Goal: Task Accomplishment & Management: Use online tool/utility

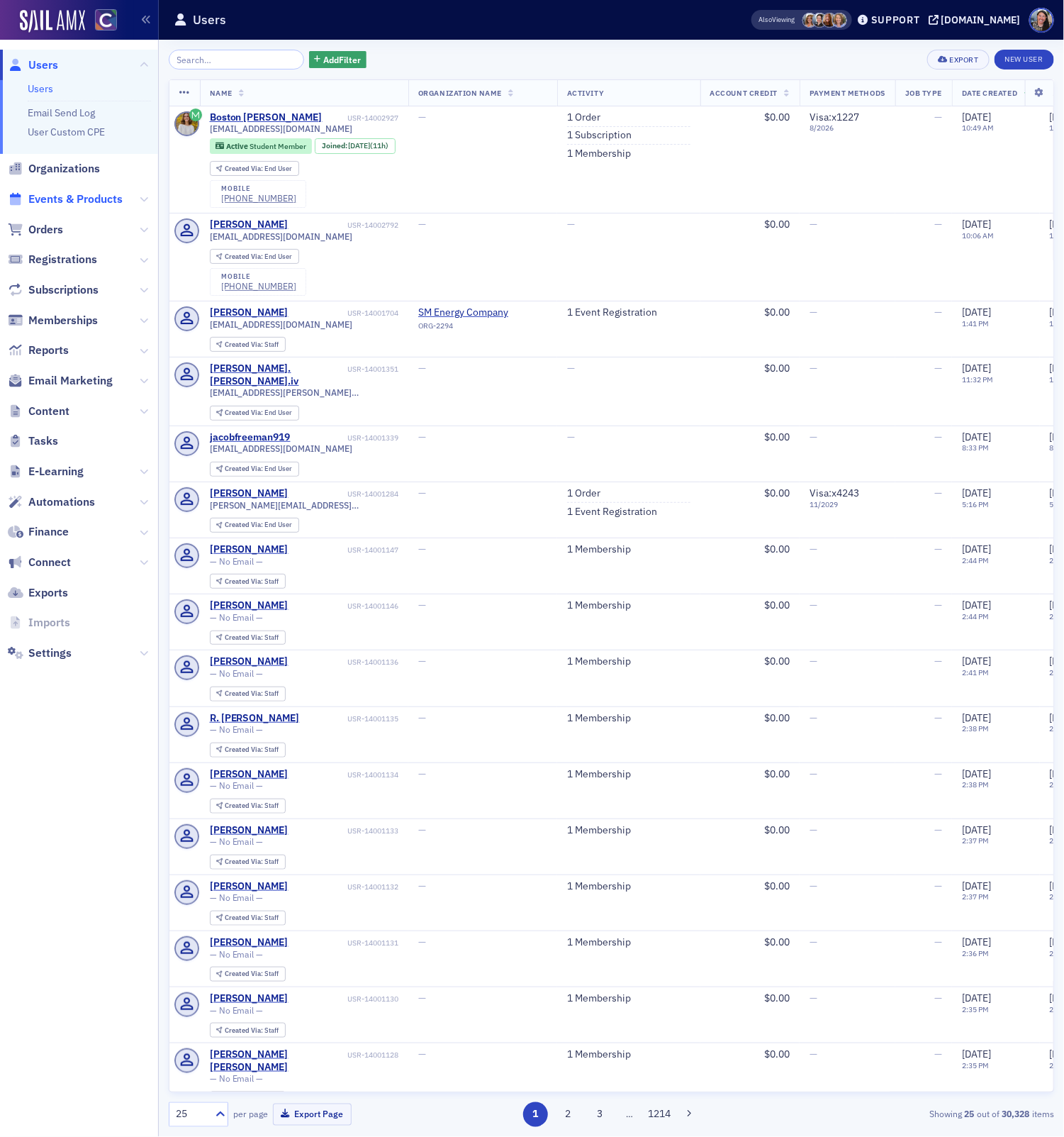
click at [54, 201] on span "Events & Products" at bounding box center [76, 199] width 94 height 15
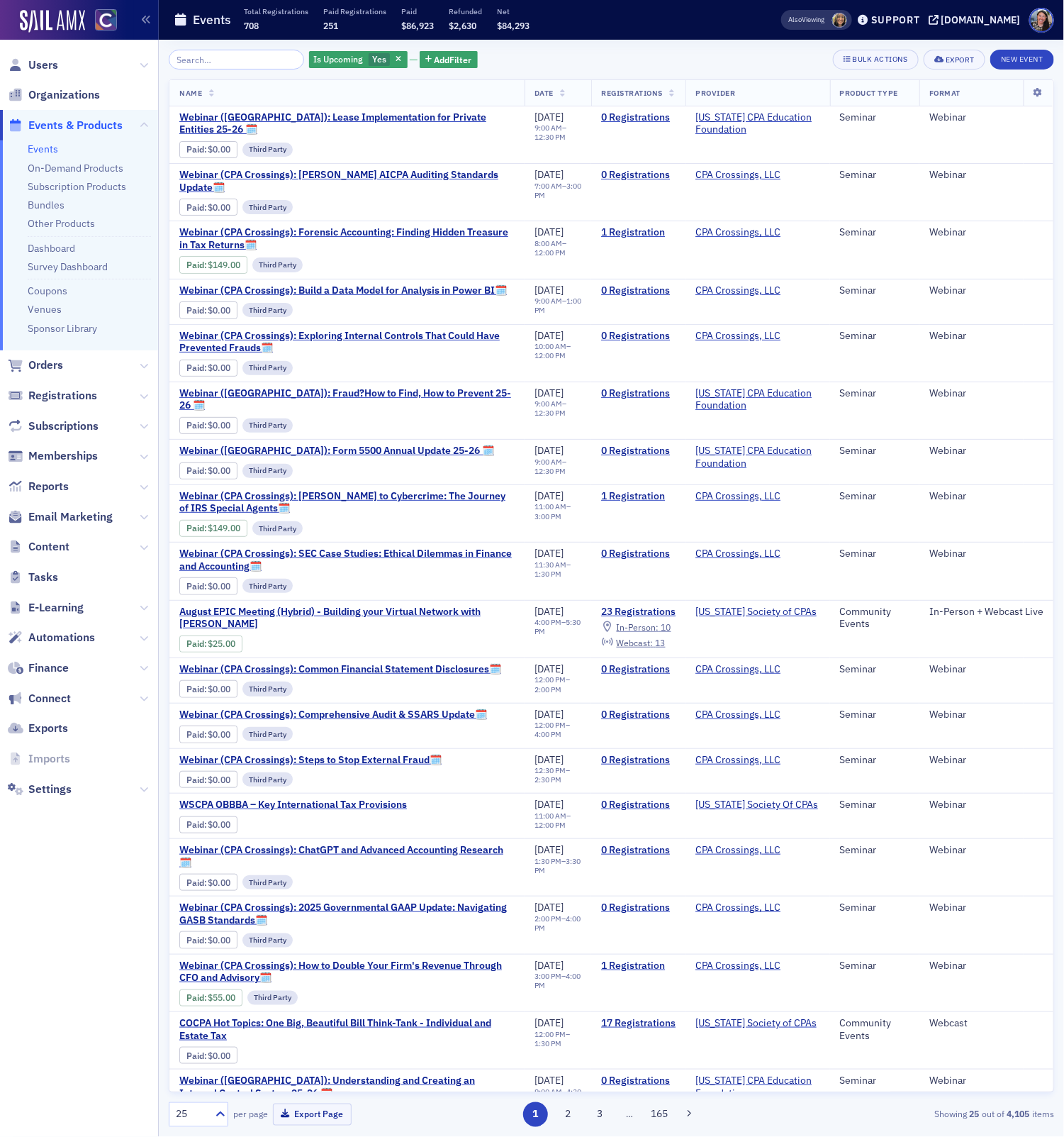
click at [213, 61] on input "search" at bounding box center [236, 60] width 136 height 20
type input "o"
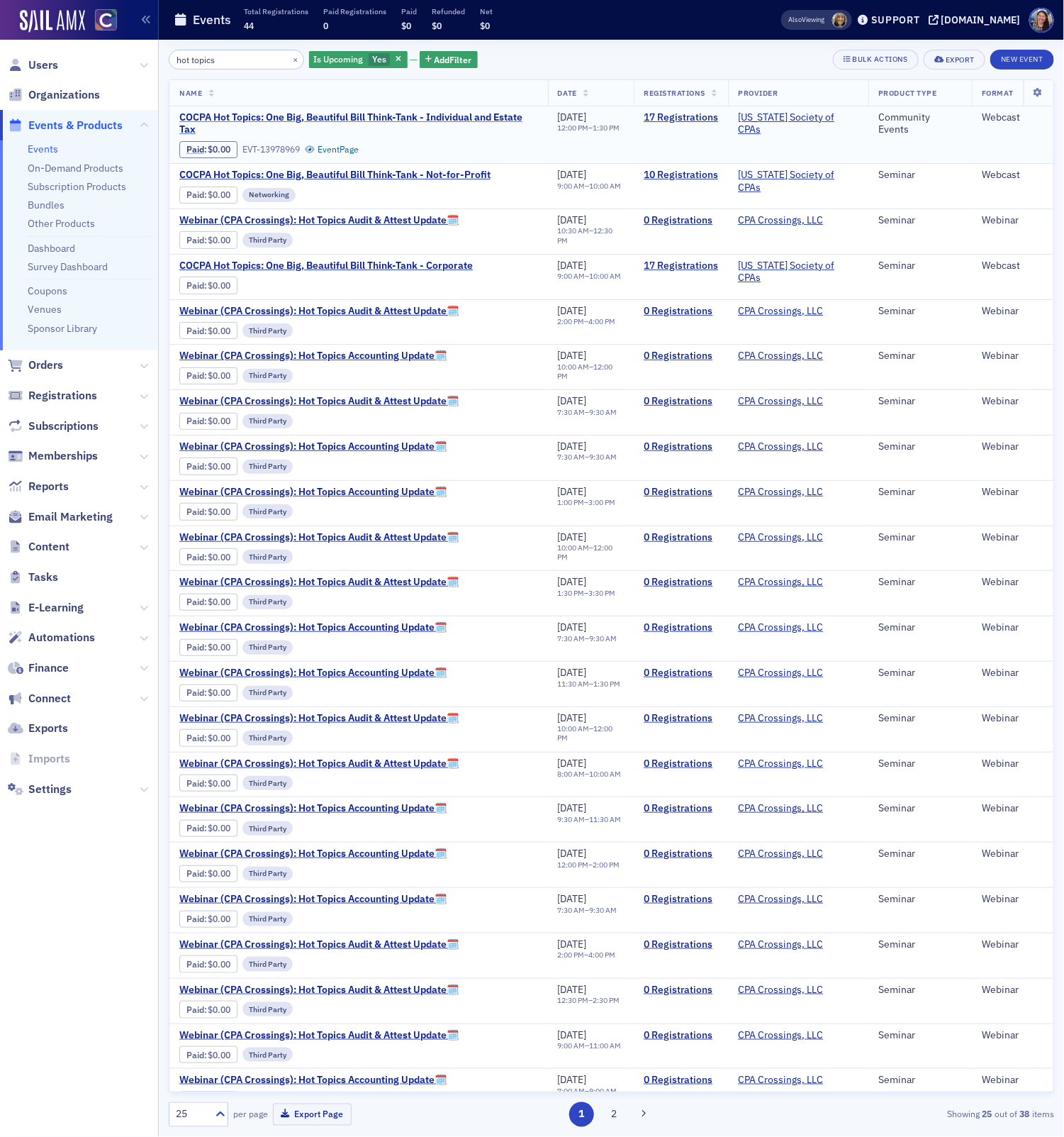
type input "hot topics"
click at [455, 119] on span "COCPA Hot Topics: One Big, Beautiful Bill Think-Tank - Individual and Estate Tax" at bounding box center [359, 124] width 359 height 25
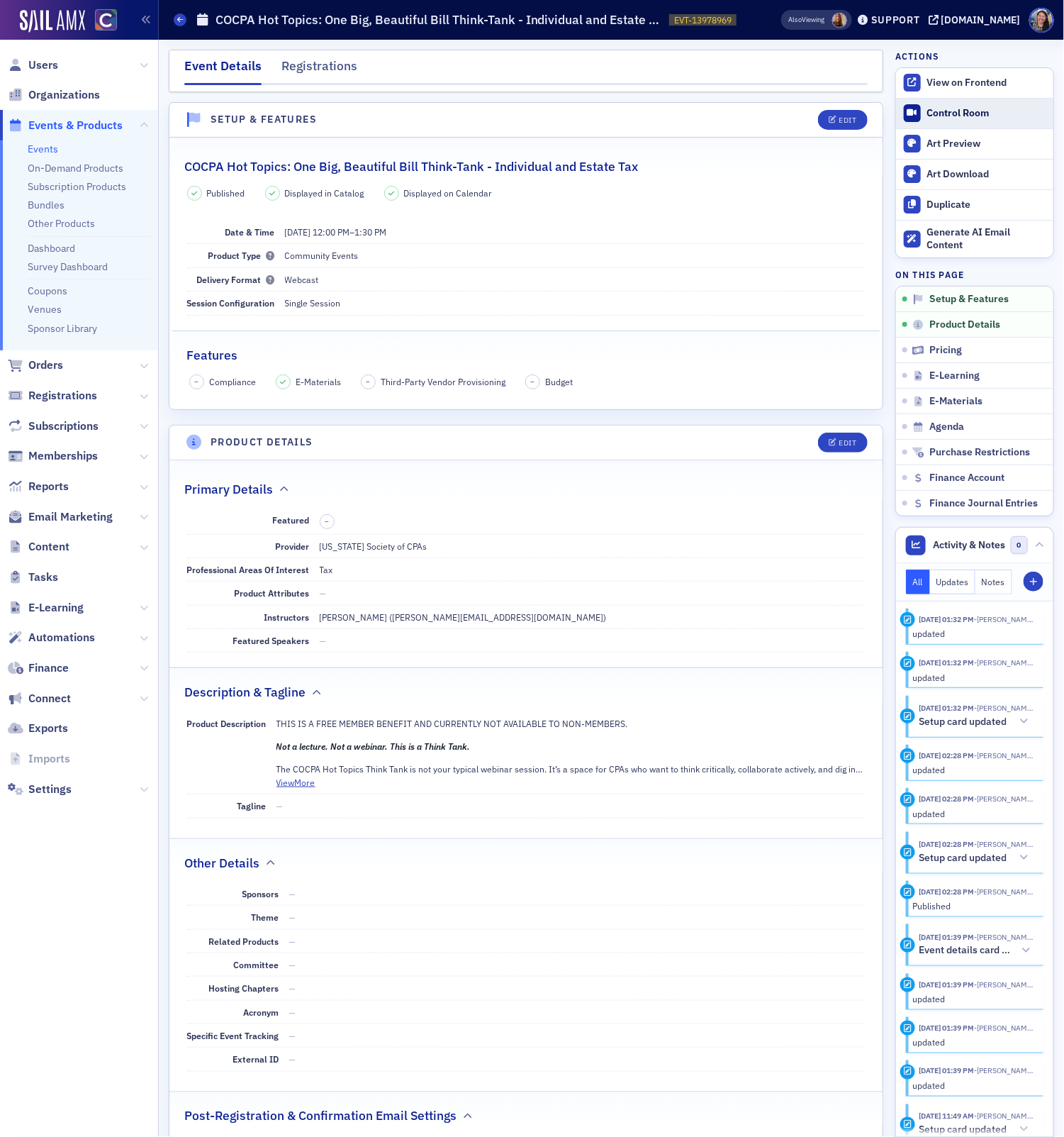
click at [951, 115] on div "Control Room" at bounding box center [987, 113] width 119 height 12
click at [986, 19] on div "[DOMAIN_NAME]" at bounding box center [981, 19] width 80 height 12
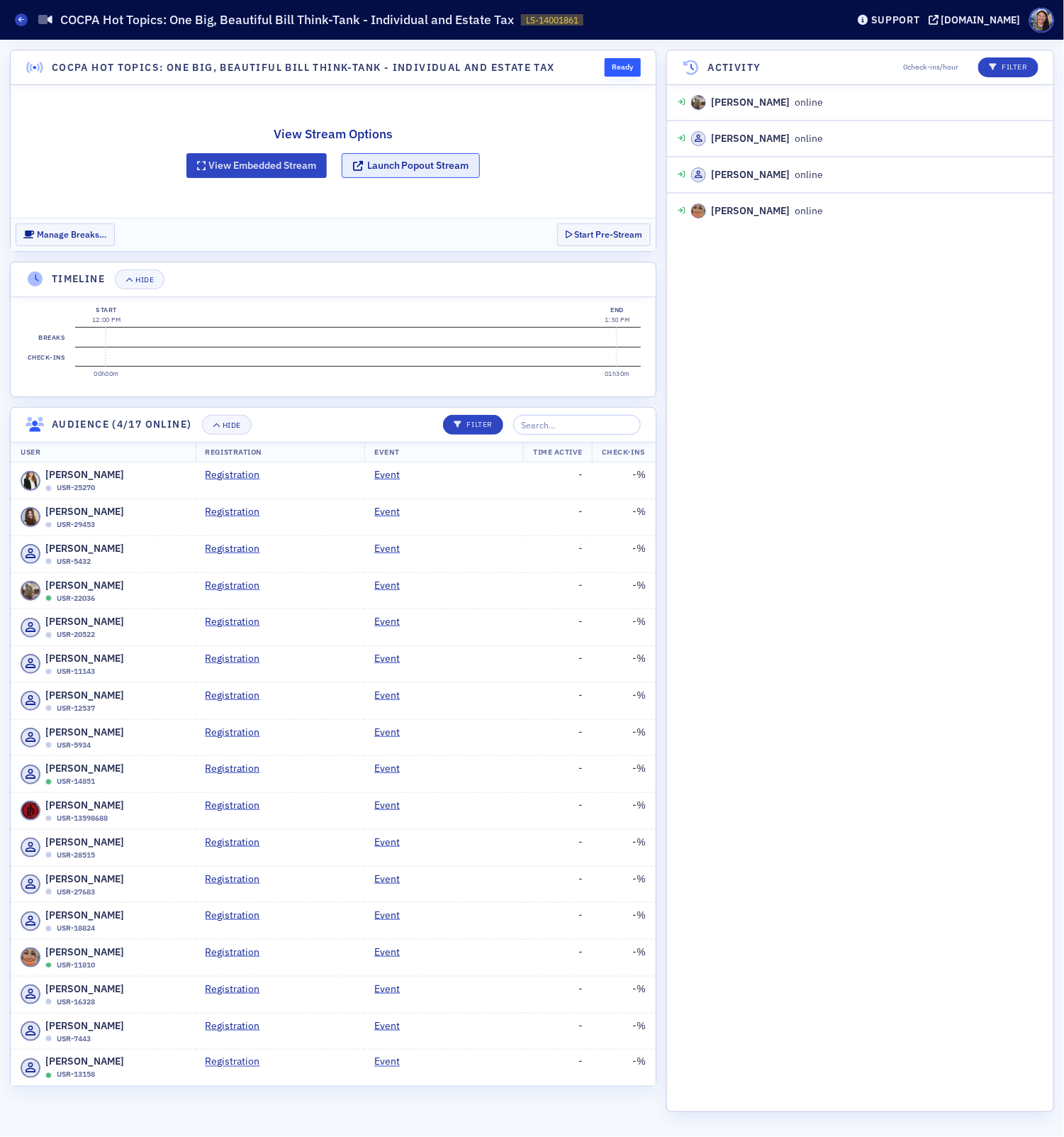
click at [357, 165] on icon "button" at bounding box center [359, 166] width 12 height 10
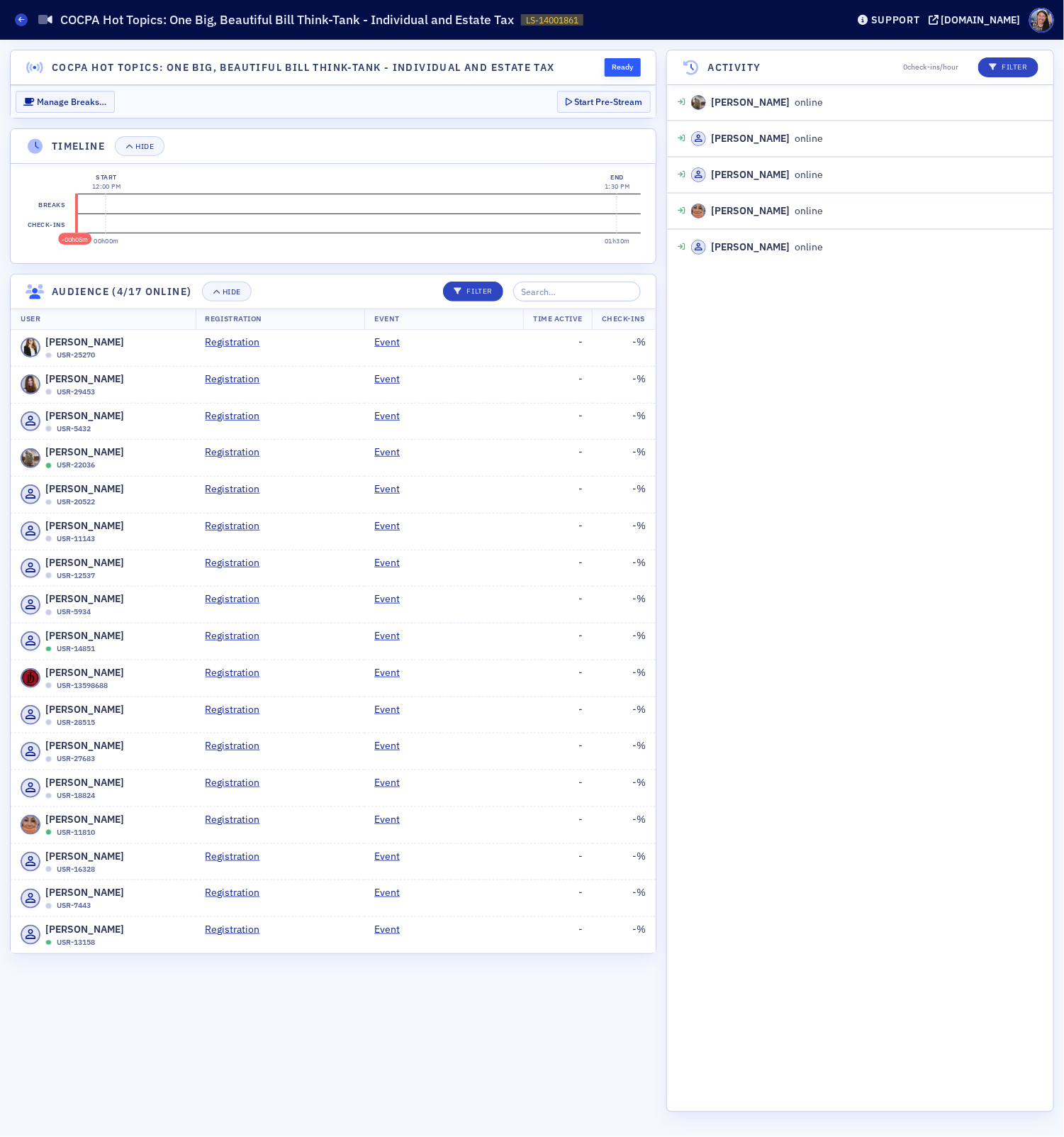
drag, startPoint x: 726, startPoint y: 375, endPoint x: 664, endPoint y: 305, distance: 93.5
click at [717, 373] on div "DeDe Jones online 10:01 AM Ross Poulos online 10:42 AM Victoria Marschner onlin…" at bounding box center [860, 596] width 386 height 1026
click at [616, 97] on button "Start Pre-Stream" at bounding box center [604, 101] width 94 height 22
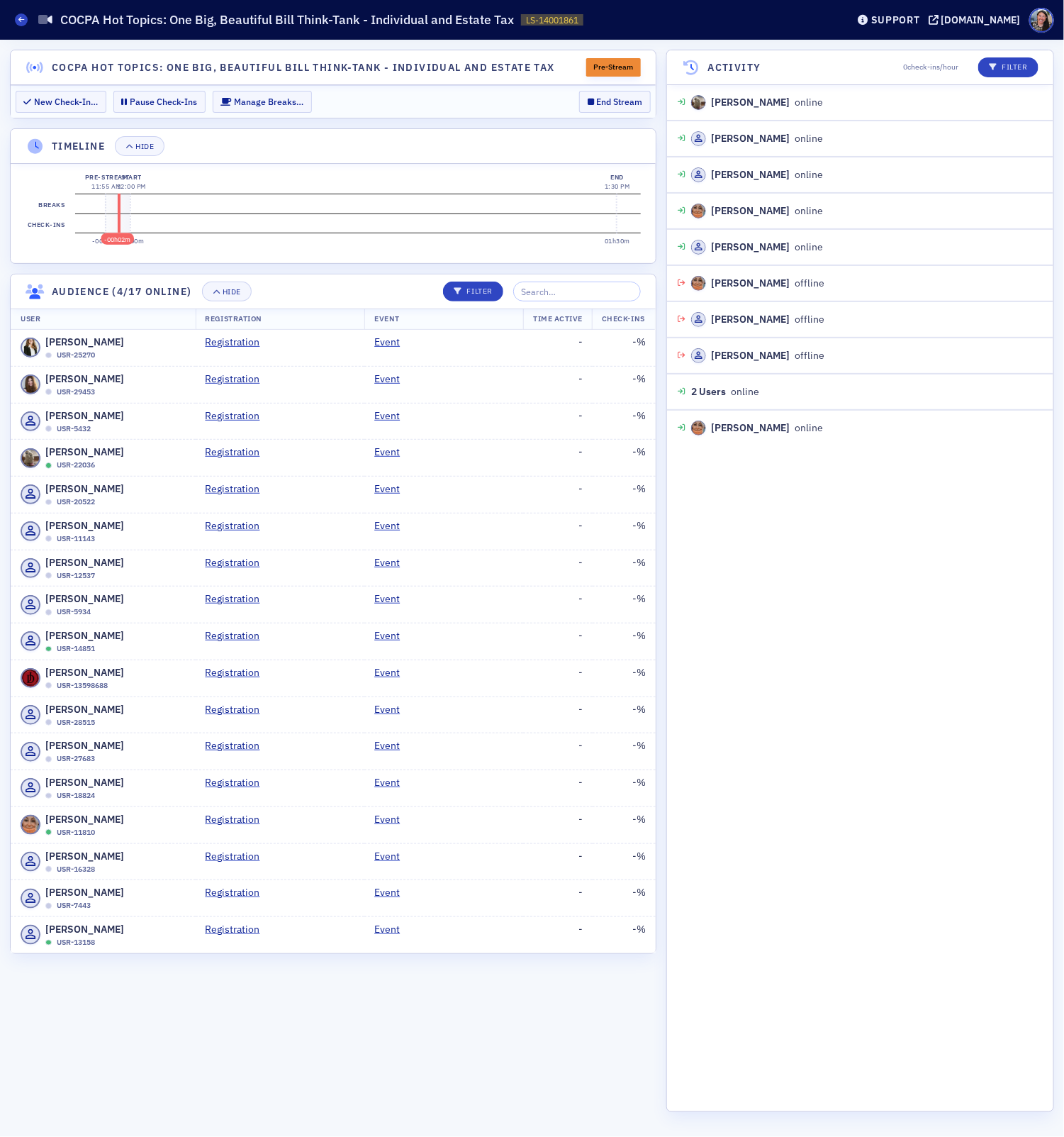
click at [441, 103] on section "New Check-In… Pause Check-Ins Manage Breaks… End Stream" at bounding box center [333, 101] width 645 height 33
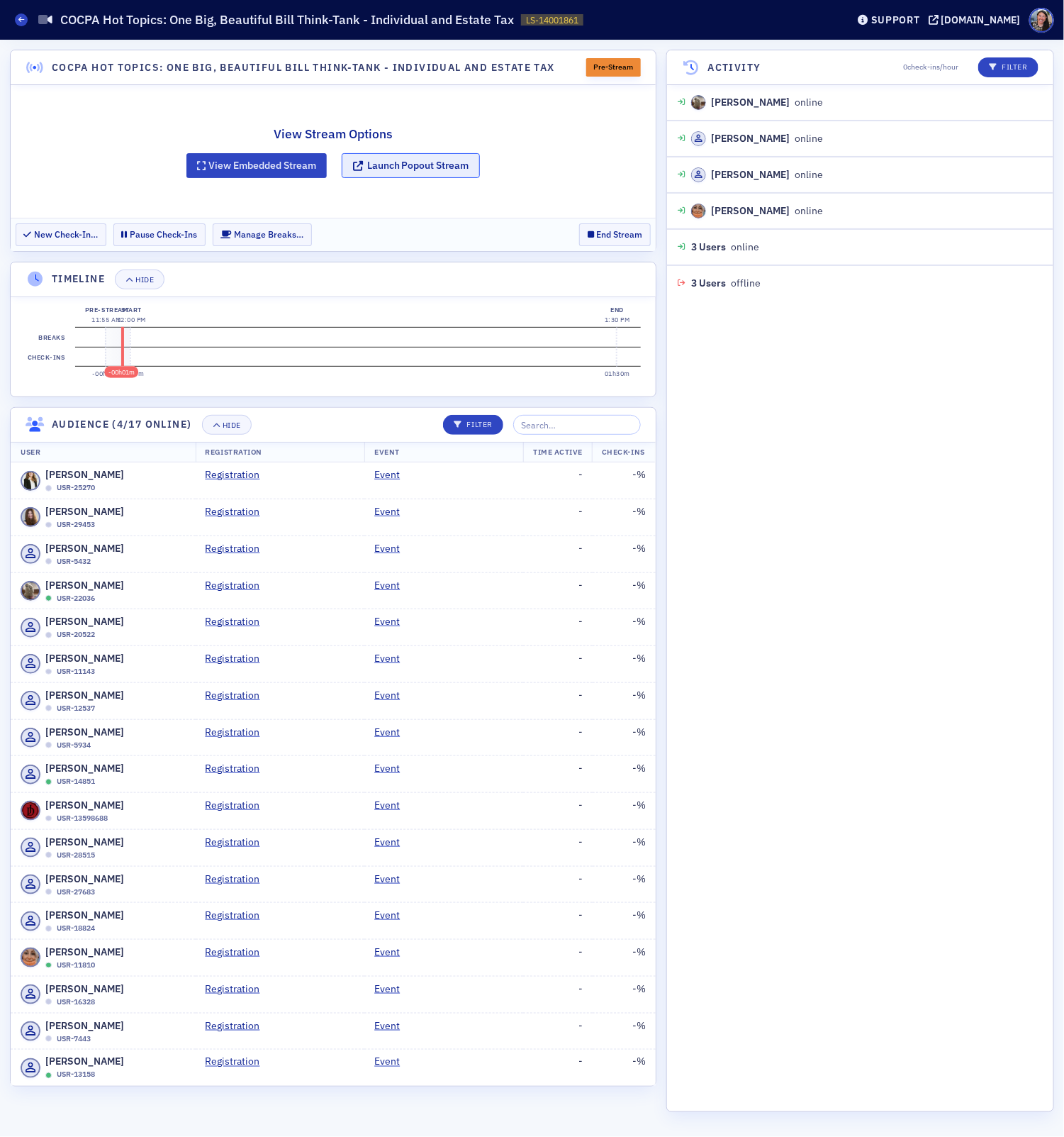
click at [388, 170] on button "Launch Popout Stream" at bounding box center [410, 166] width 139 height 25
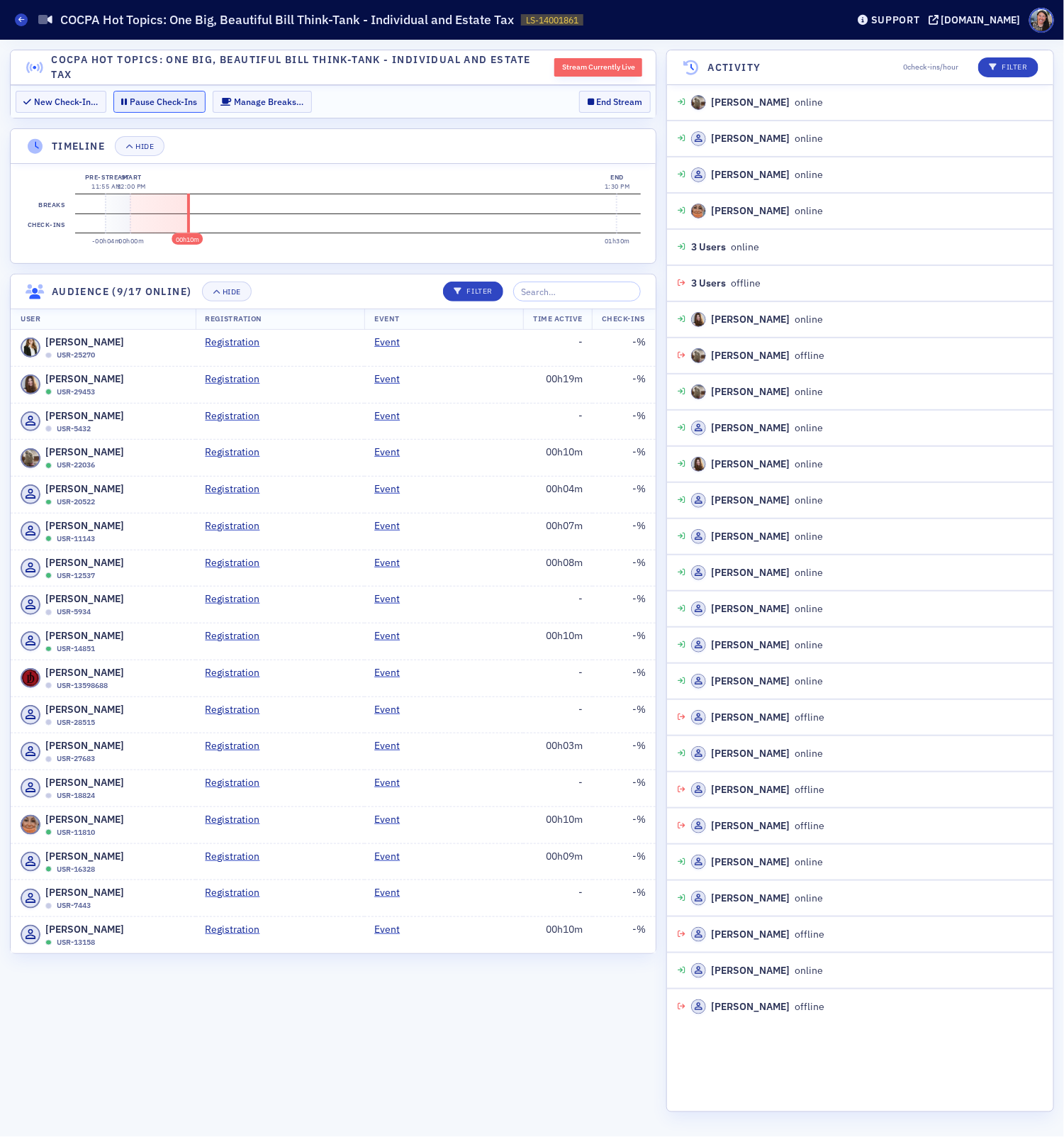
click at [155, 96] on button "Pause Check-Ins" at bounding box center [159, 101] width 92 height 22
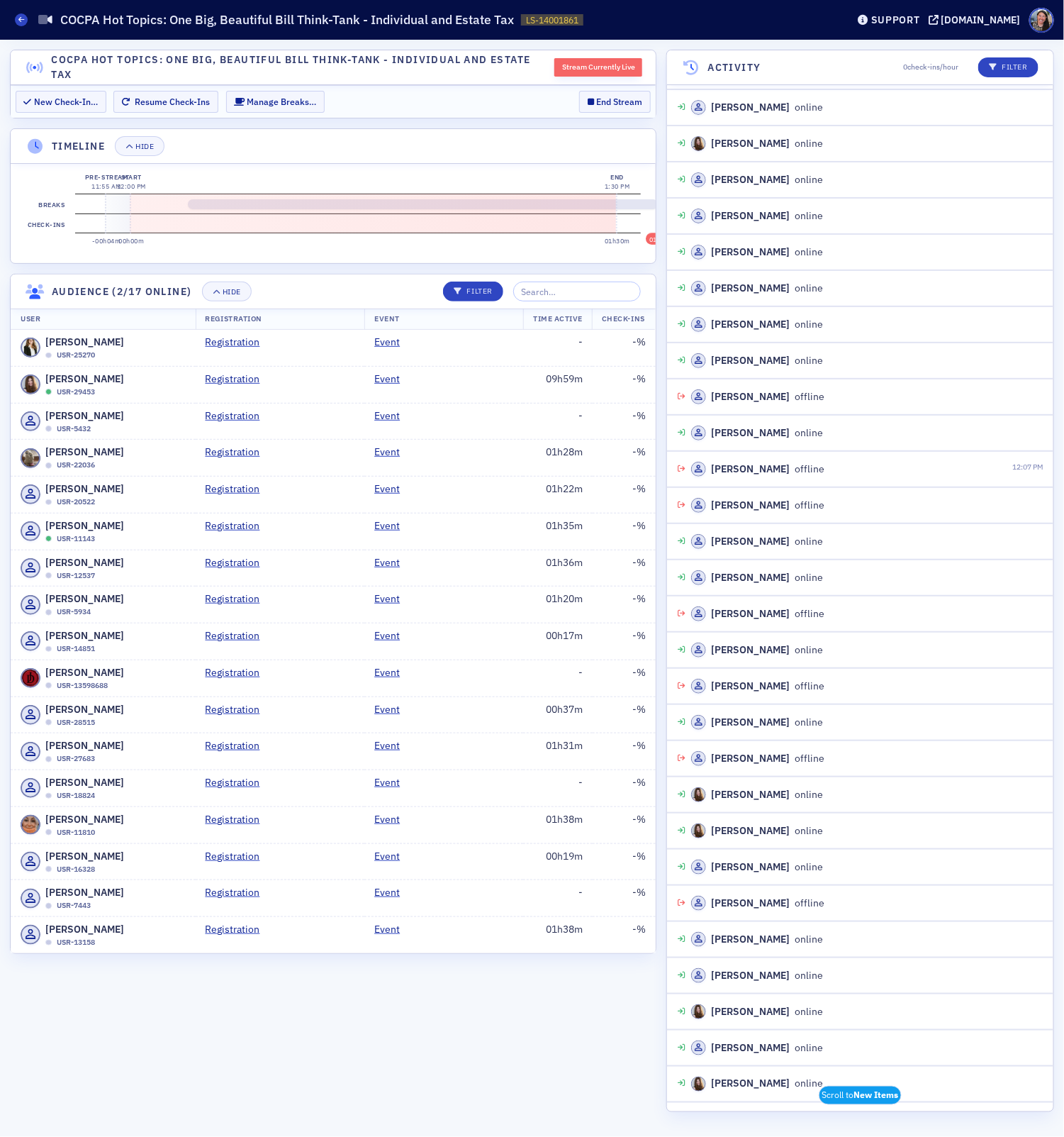
scroll to position [0, 21]
click at [611, 104] on button "End Stream" at bounding box center [615, 101] width 71 height 22
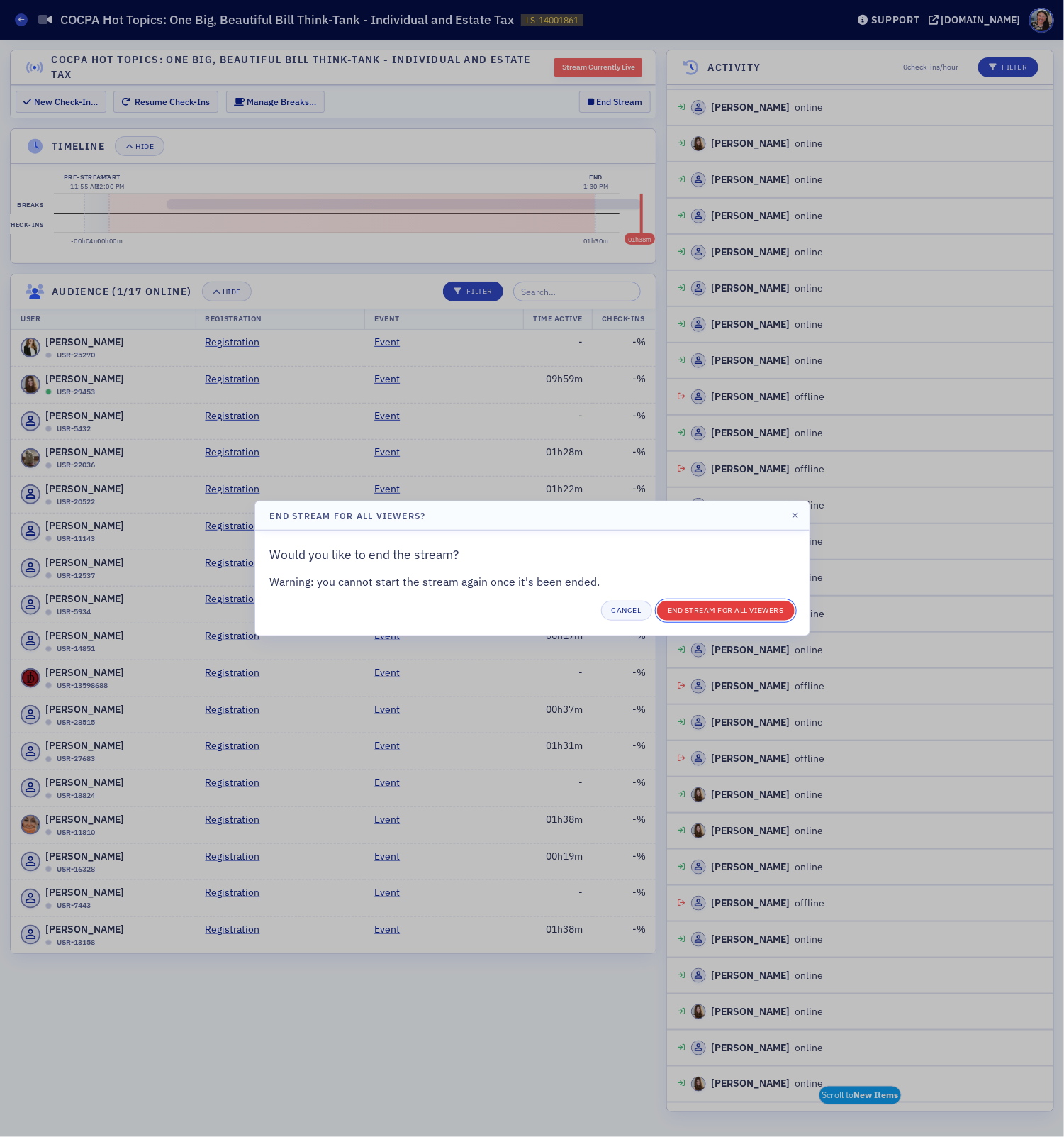
click at [695, 611] on button "End Stream for all Viewers" at bounding box center [726, 610] width 138 height 20
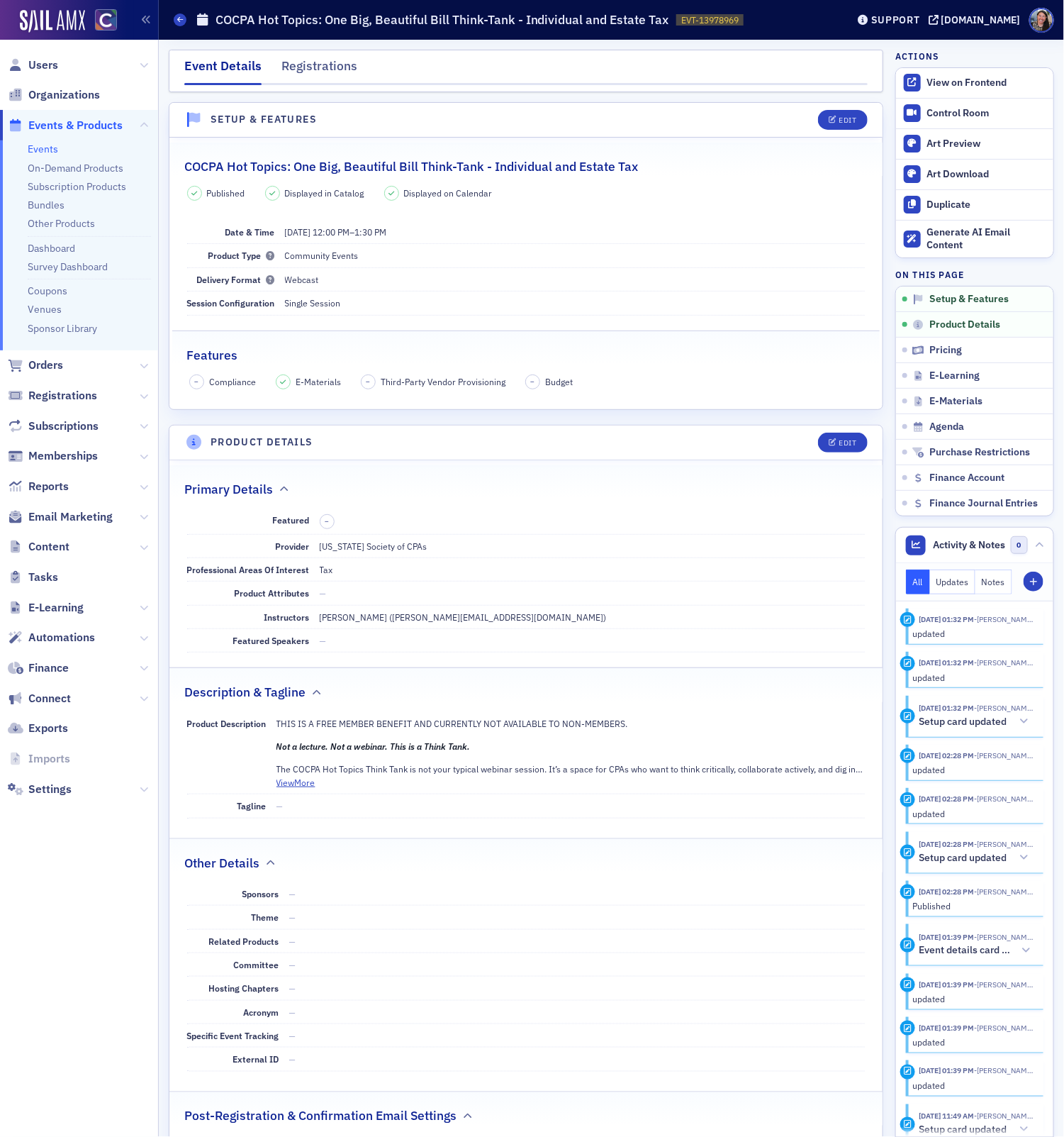
click at [49, 153] on link "Events" at bounding box center [43, 149] width 30 height 12
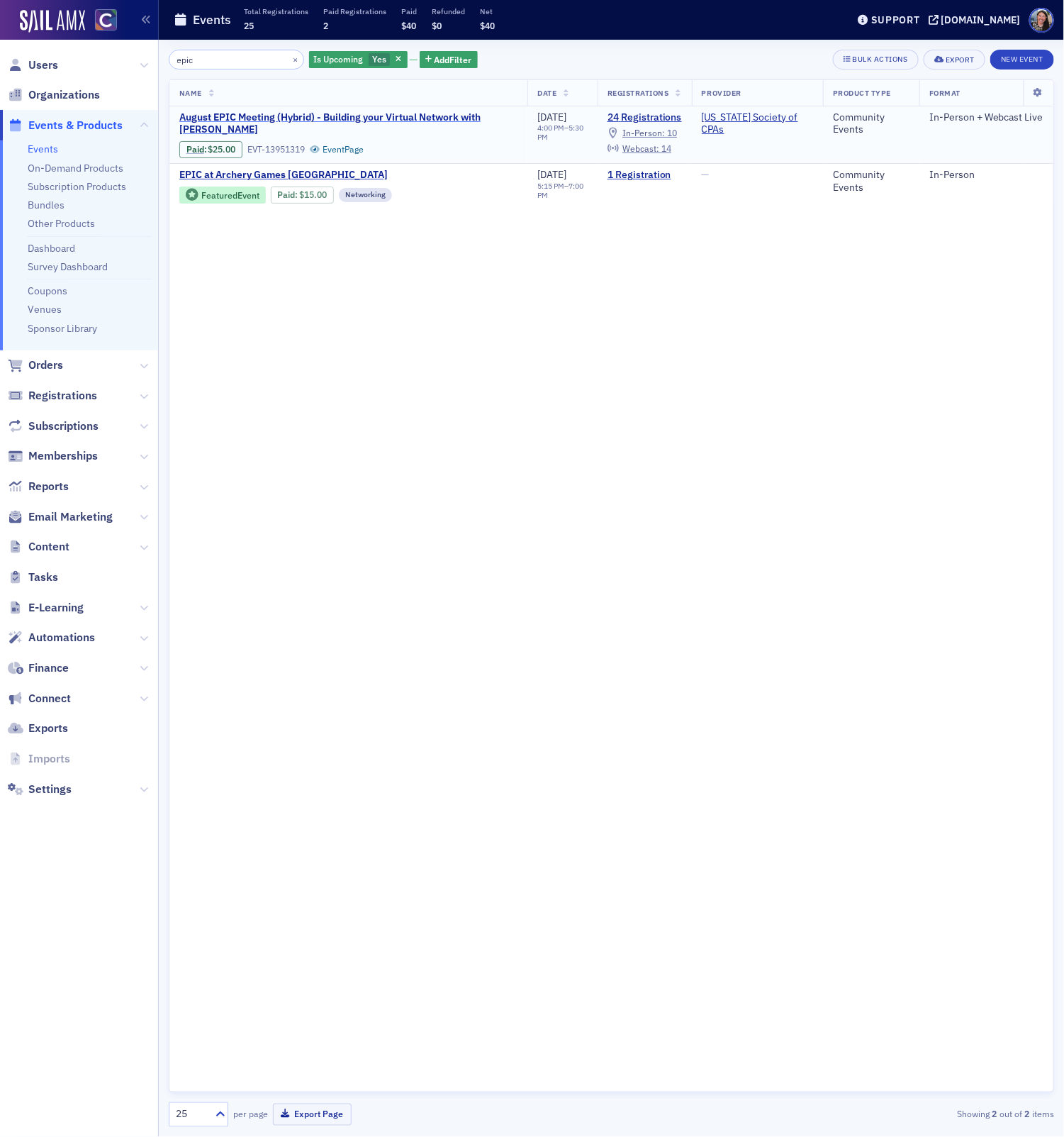
type input "epic"
click at [255, 113] on span "August EPIC Meeting (Hybrid) - Building your Virtual Network with [PERSON_NAME]" at bounding box center [348, 124] width 338 height 25
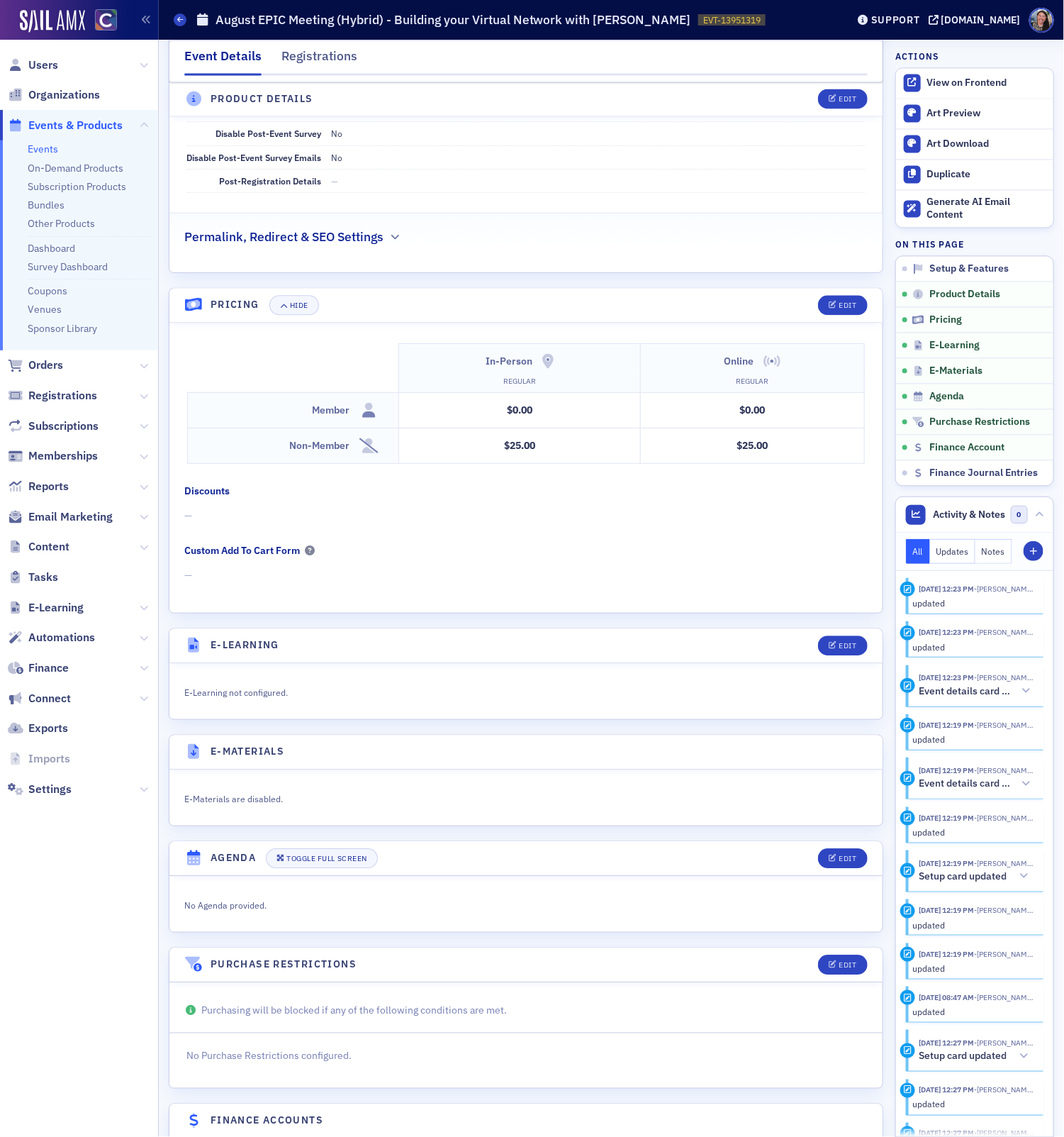
scroll to position [1121, 0]
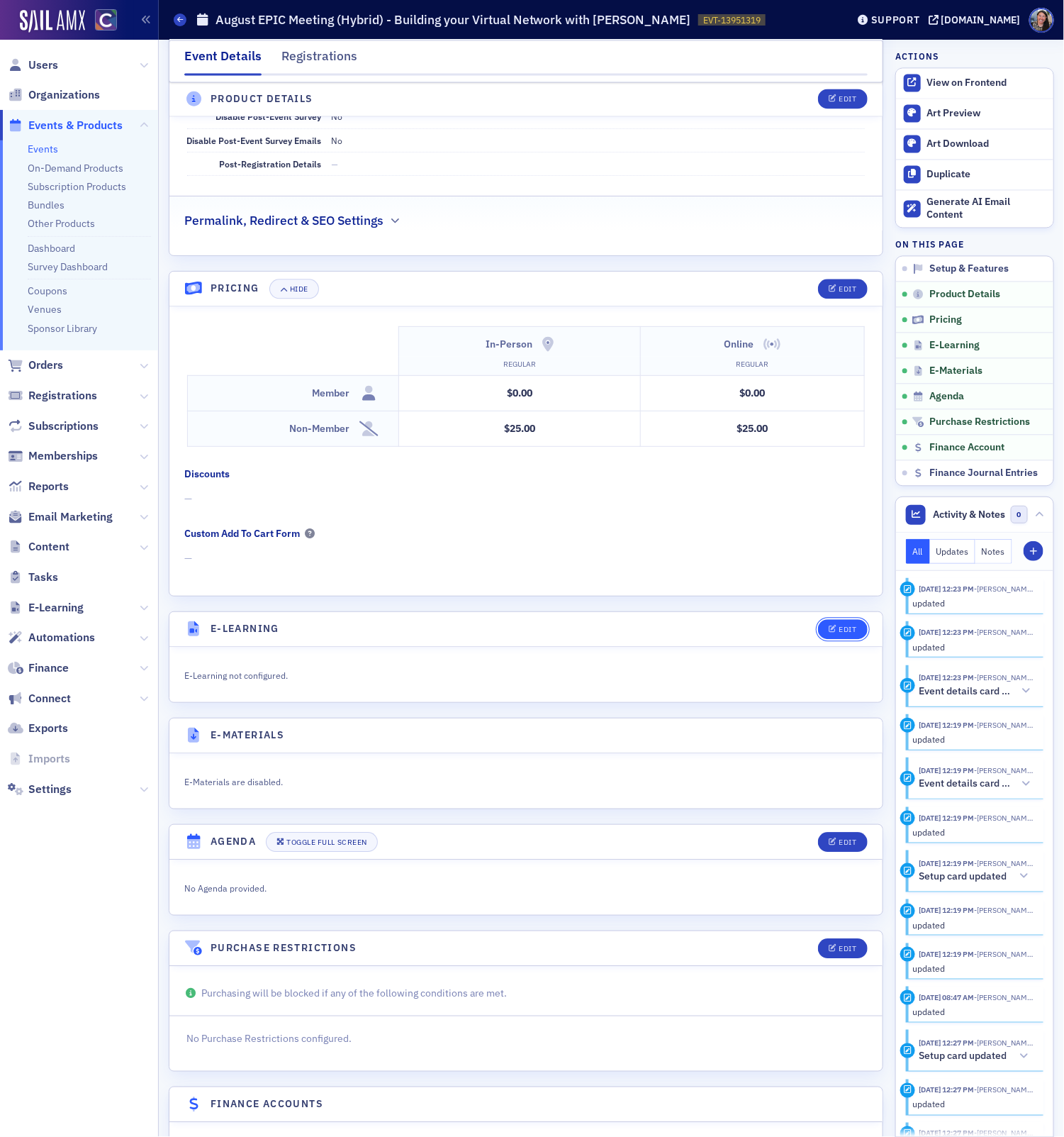
click at [839, 625] on button "Edit" at bounding box center [842, 629] width 49 height 20
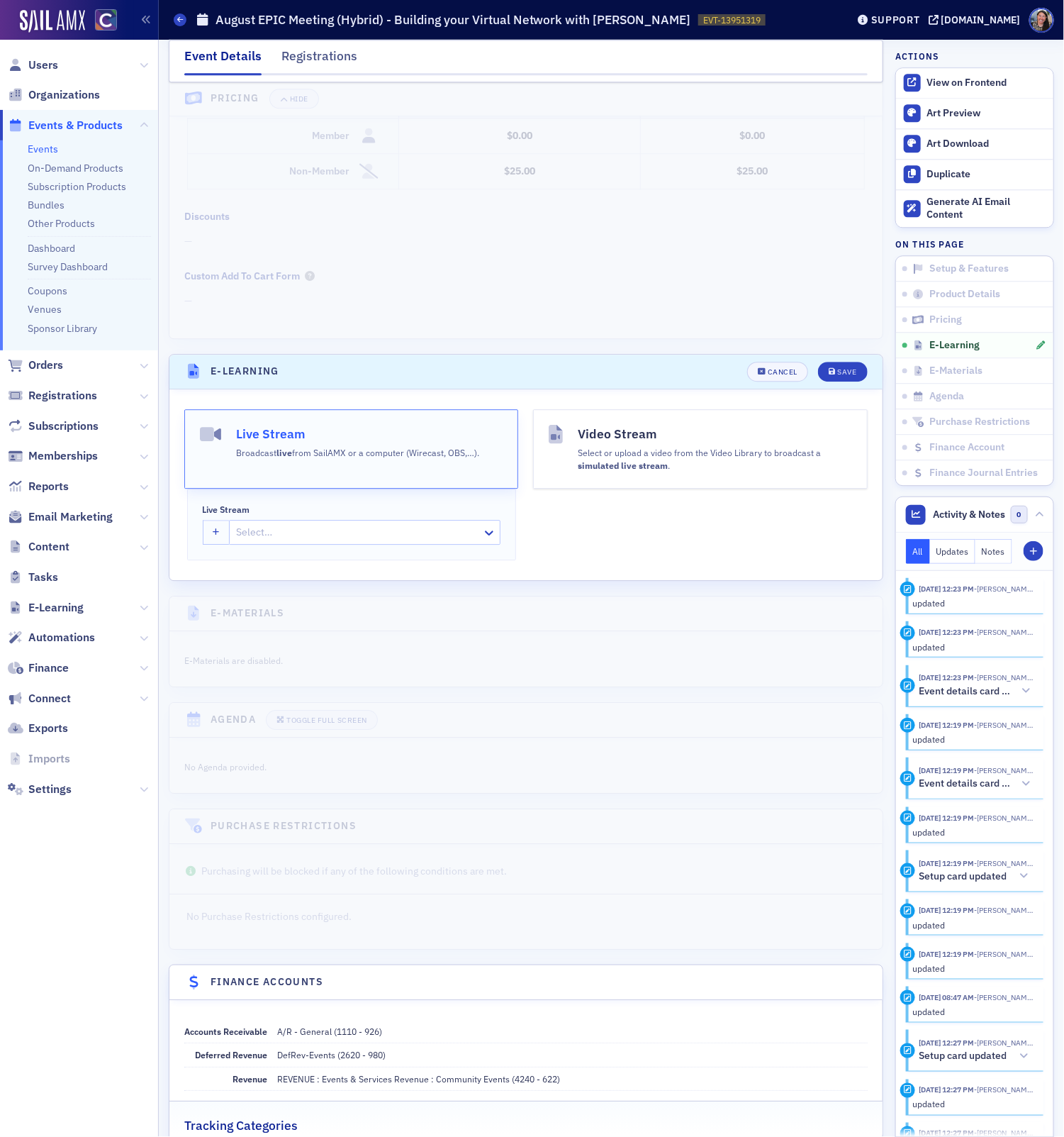
scroll to position [1391, 0]
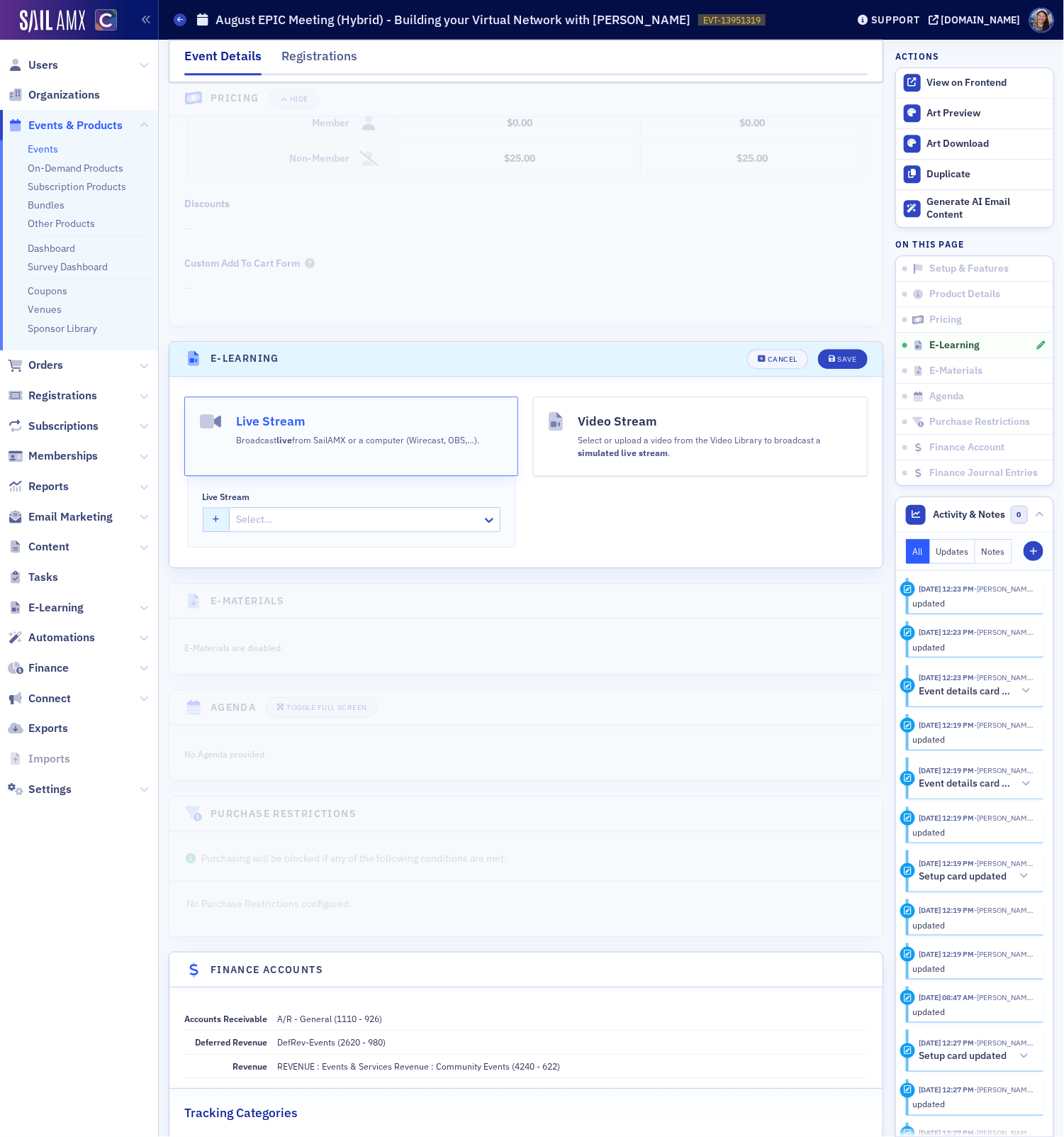
click at [218, 516] on icon "button" at bounding box center [217, 520] width 7 height 8
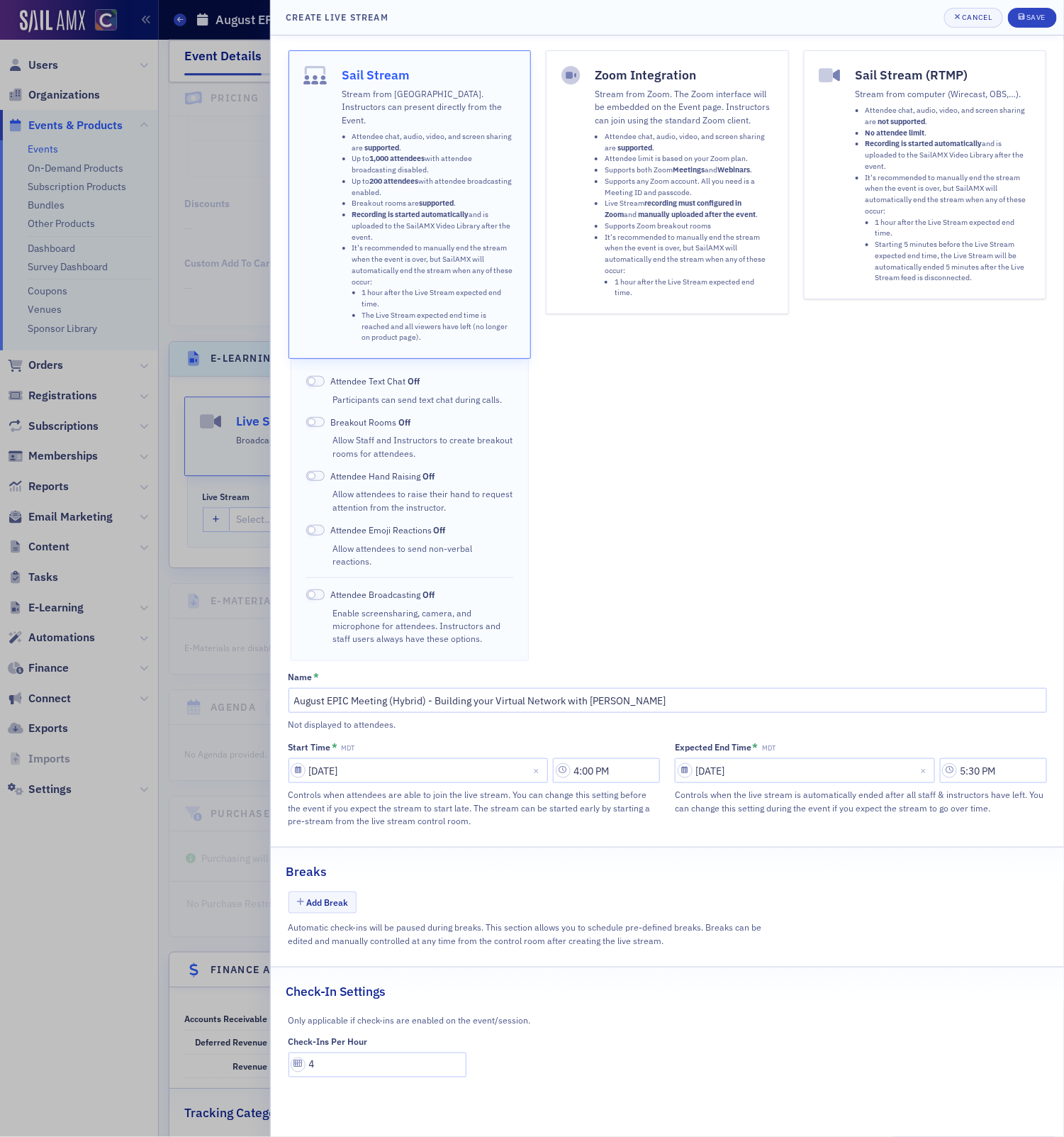
click at [599, 131] on ul "Attendee chat, audio, video, and screen sharing are supported . Attendee limit …" at bounding box center [684, 215] width 179 height 167
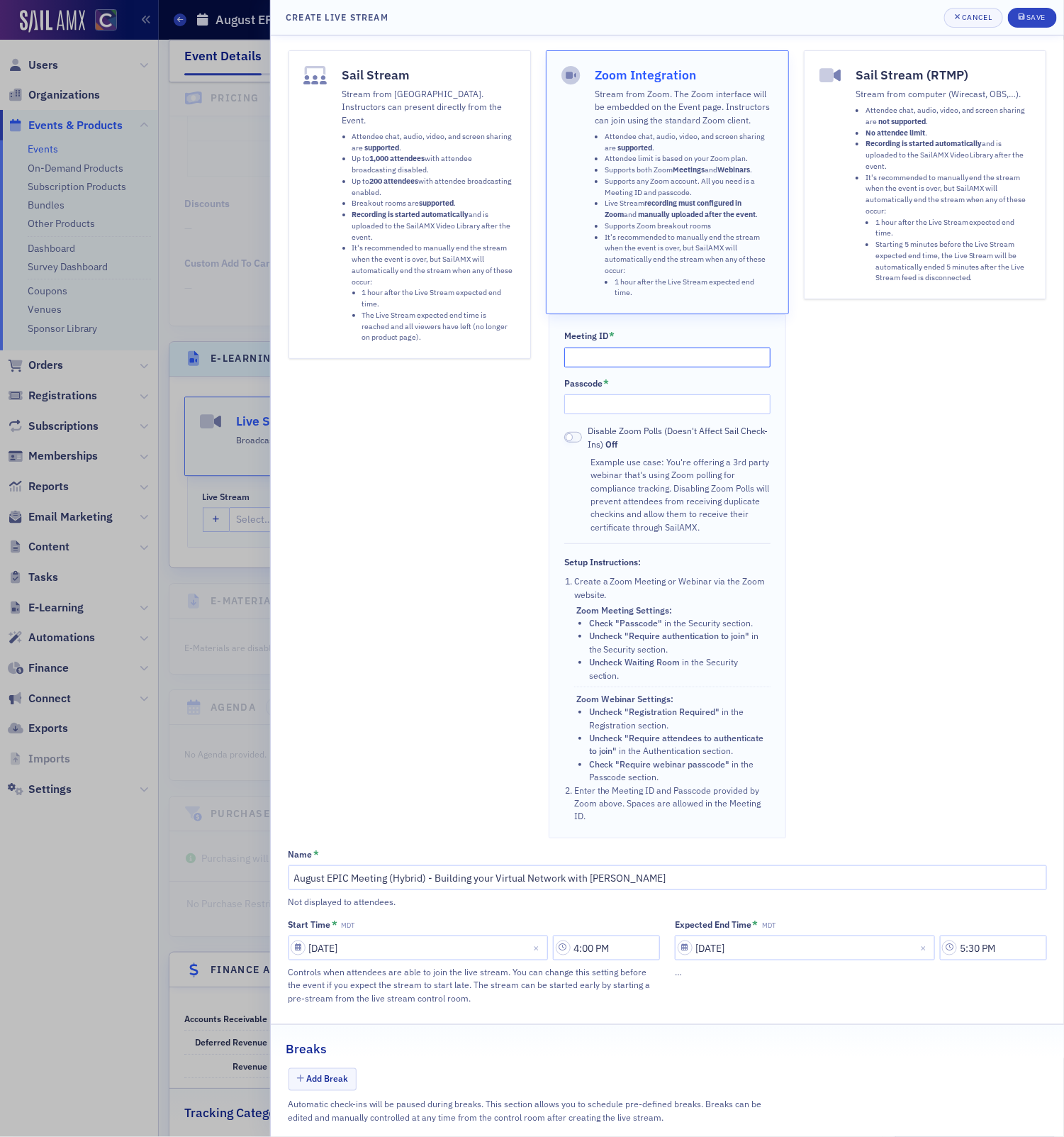
click at [628, 352] on input "Meeting ID *" at bounding box center [668, 358] width 207 height 20
type input "8"
type input "83002306142"
click at [629, 394] on input "Passcode *" at bounding box center [668, 404] width 207 height 20
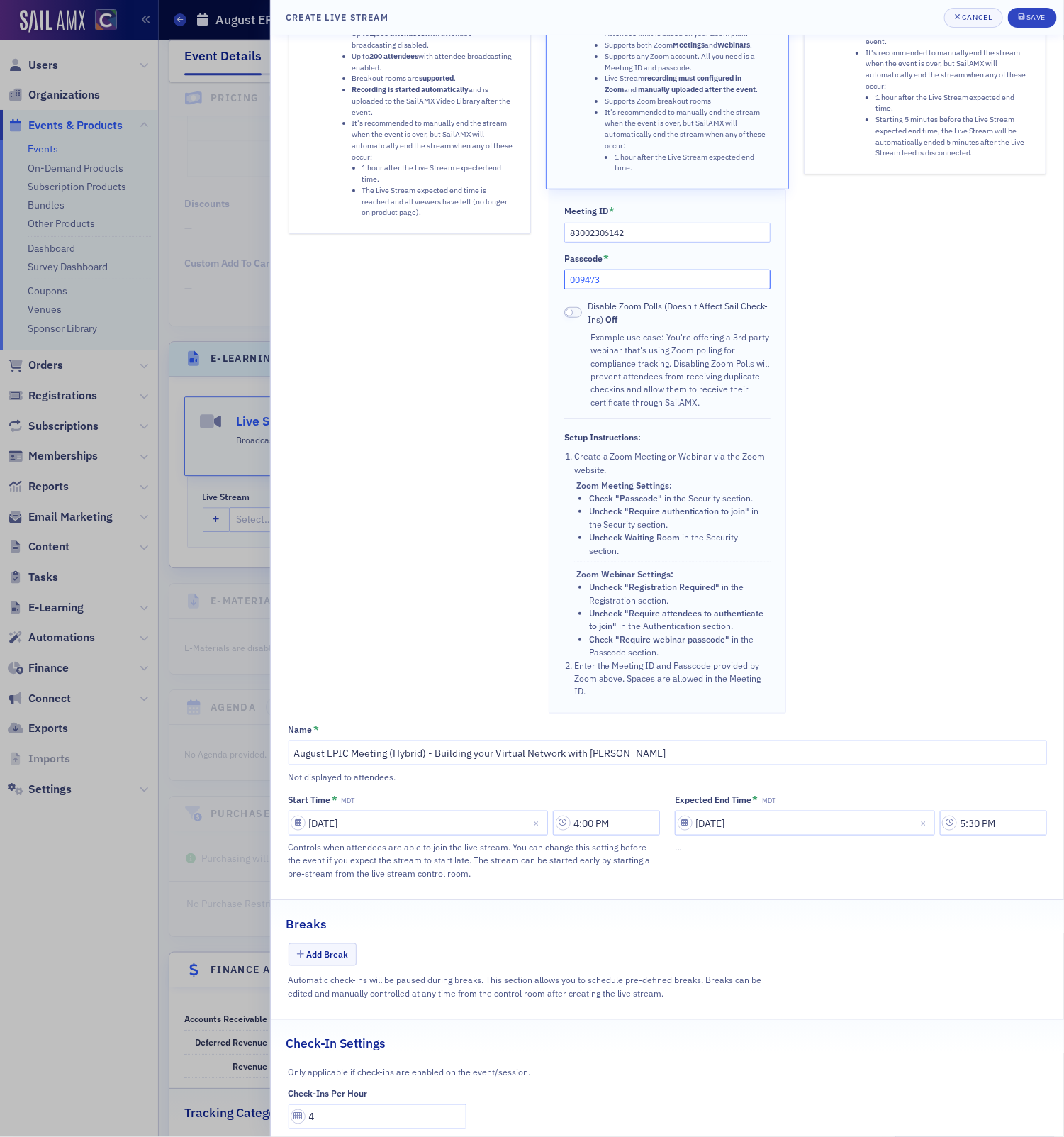
type input "009473"
click at [372, 1104] on input "4" at bounding box center [378, 1116] width 179 height 25
type input "0"
click at [1030, 18] on div "Save" at bounding box center [1036, 17] width 19 height 8
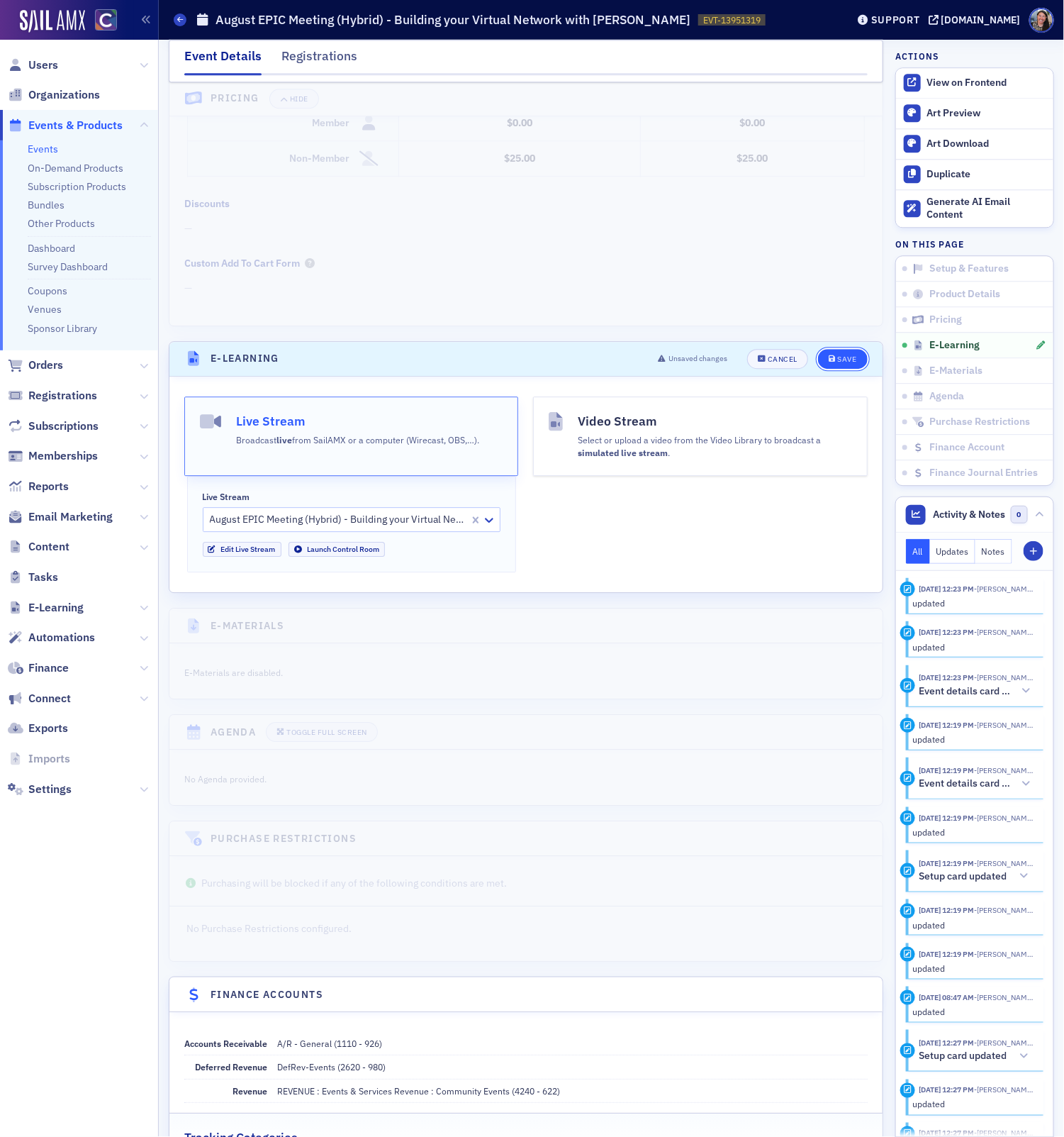
click at [845, 354] on button "Save" at bounding box center [842, 359] width 49 height 20
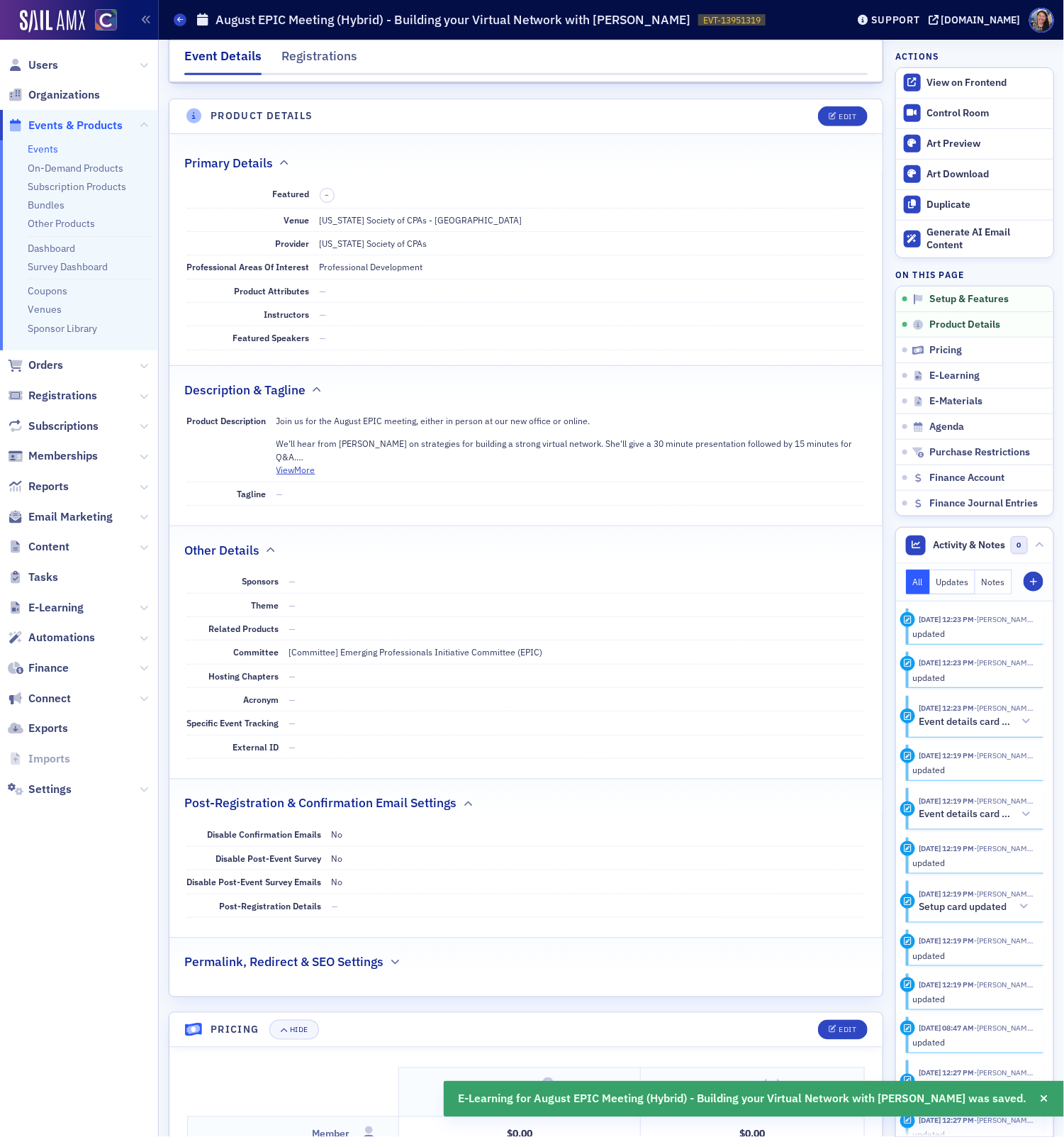
scroll to position [0, 0]
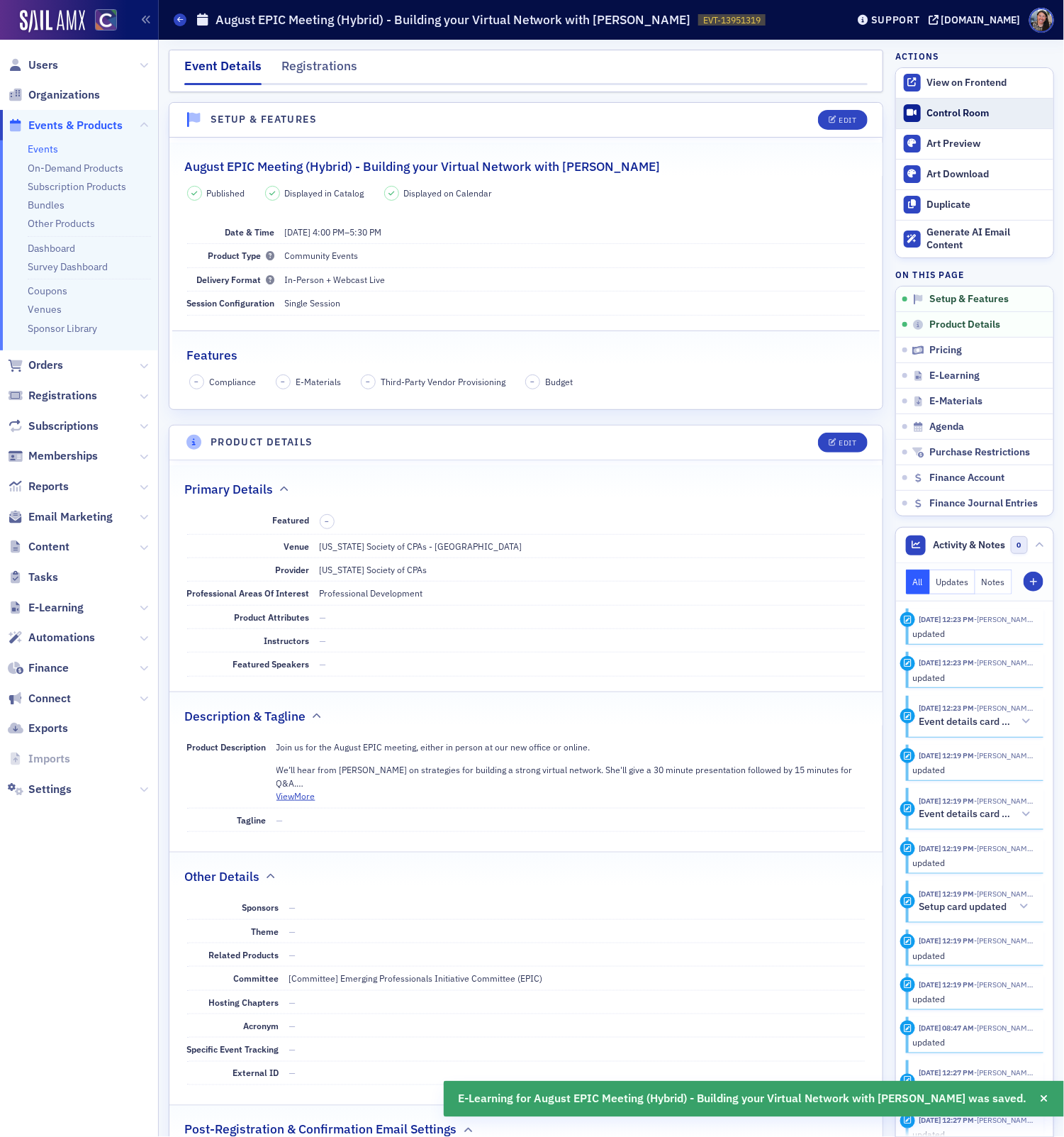
click at [938, 113] on div "Control Room" at bounding box center [987, 113] width 119 height 12
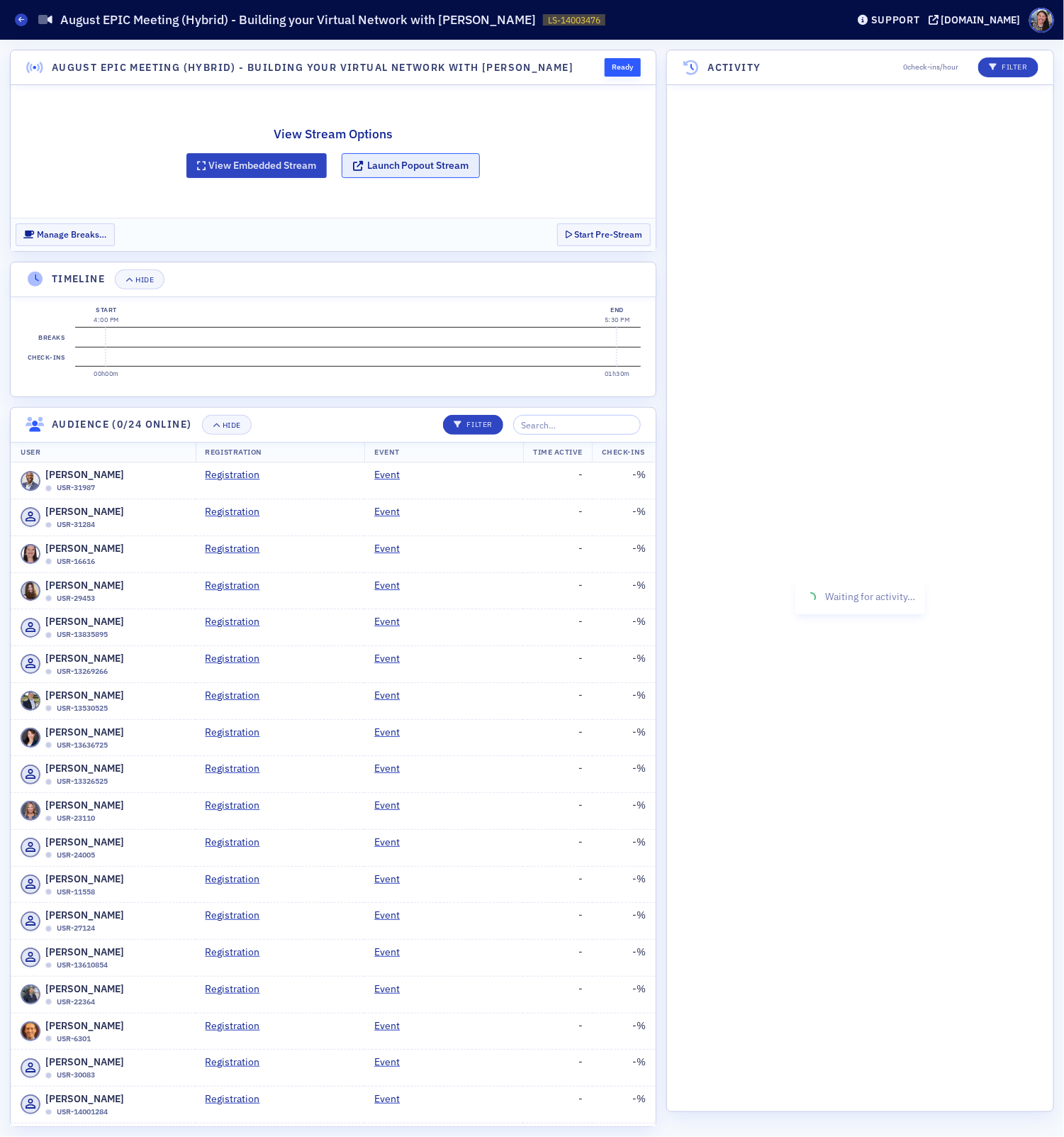
click at [393, 160] on button "Launch Popout Stream" at bounding box center [410, 166] width 139 height 25
